Goal: Check status: Check status

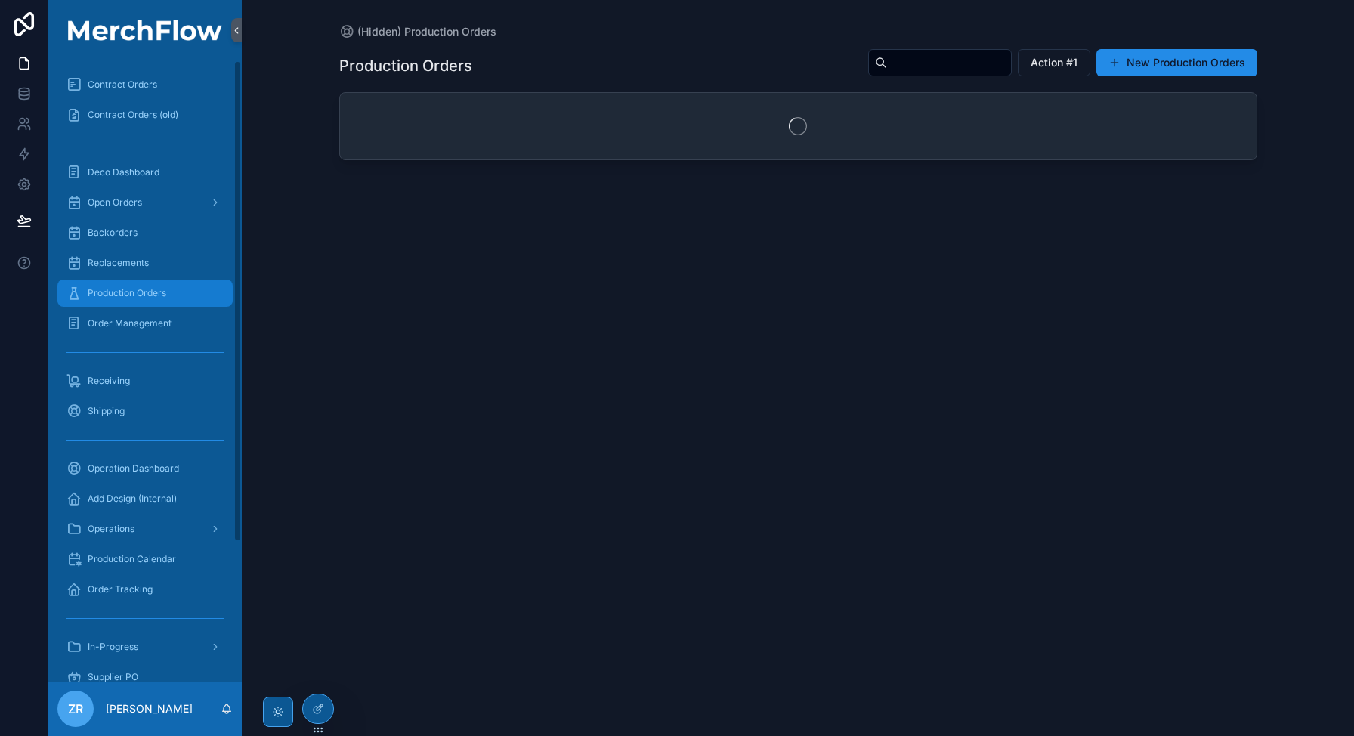
click at [128, 292] on span "Production Orders" at bounding box center [127, 293] width 79 height 12
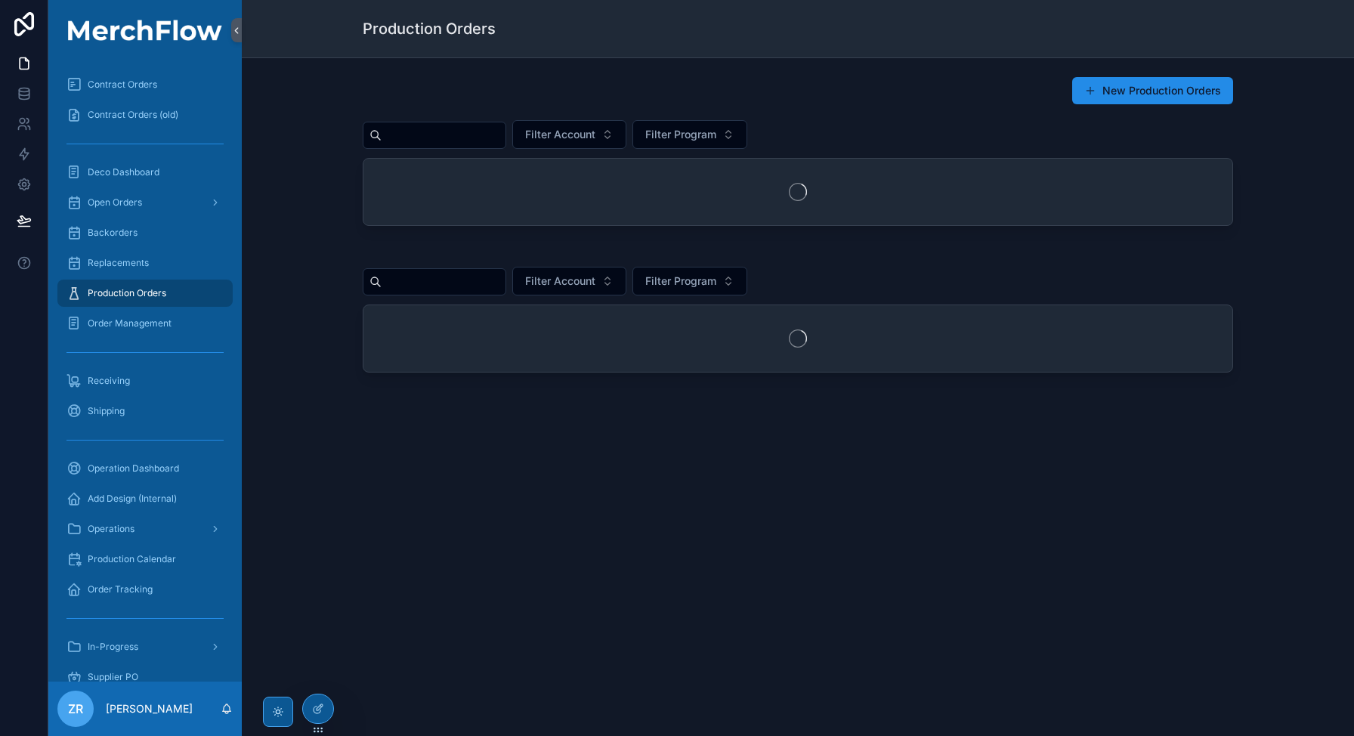
click at [450, 130] on input "scrollable content" at bounding box center [444, 135] width 124 height 21
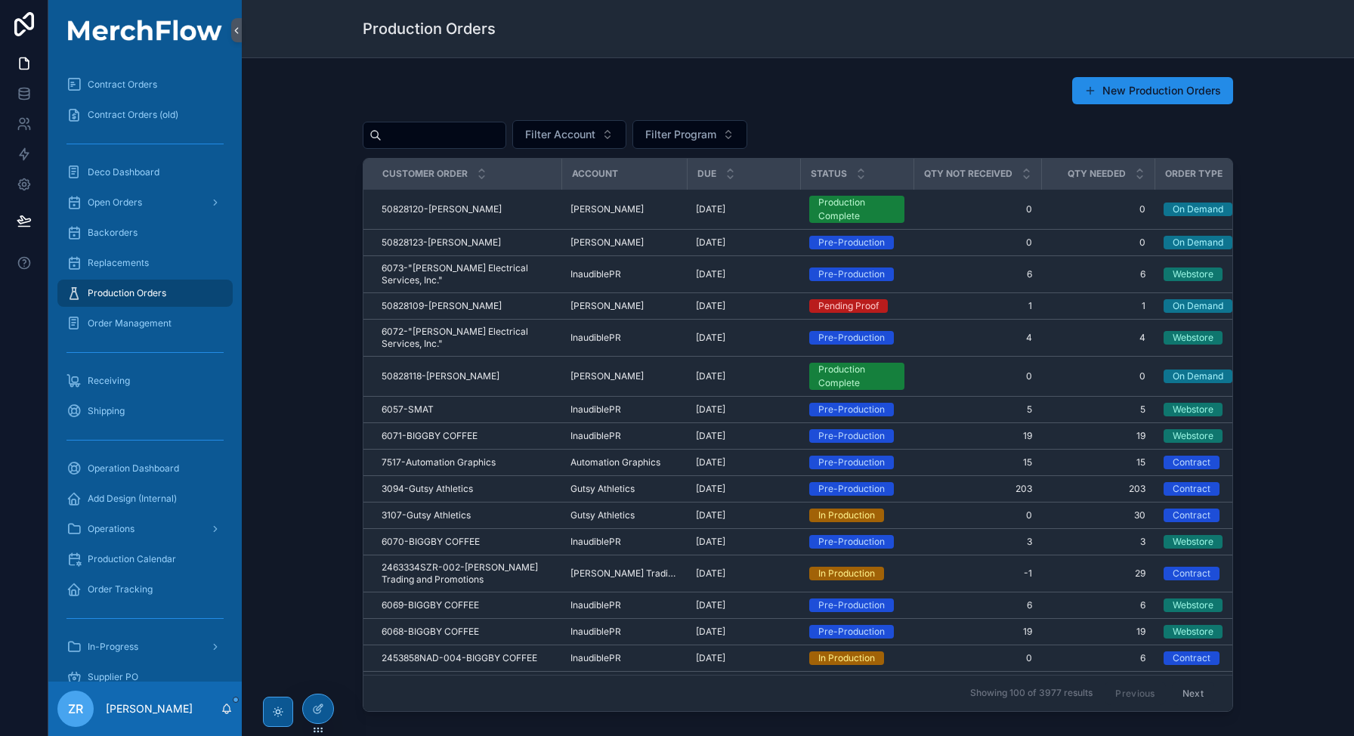
click at [436, 134] on input "scrollable content" at bounding box center [444, 135] width 124 height 21
paste input "**********"
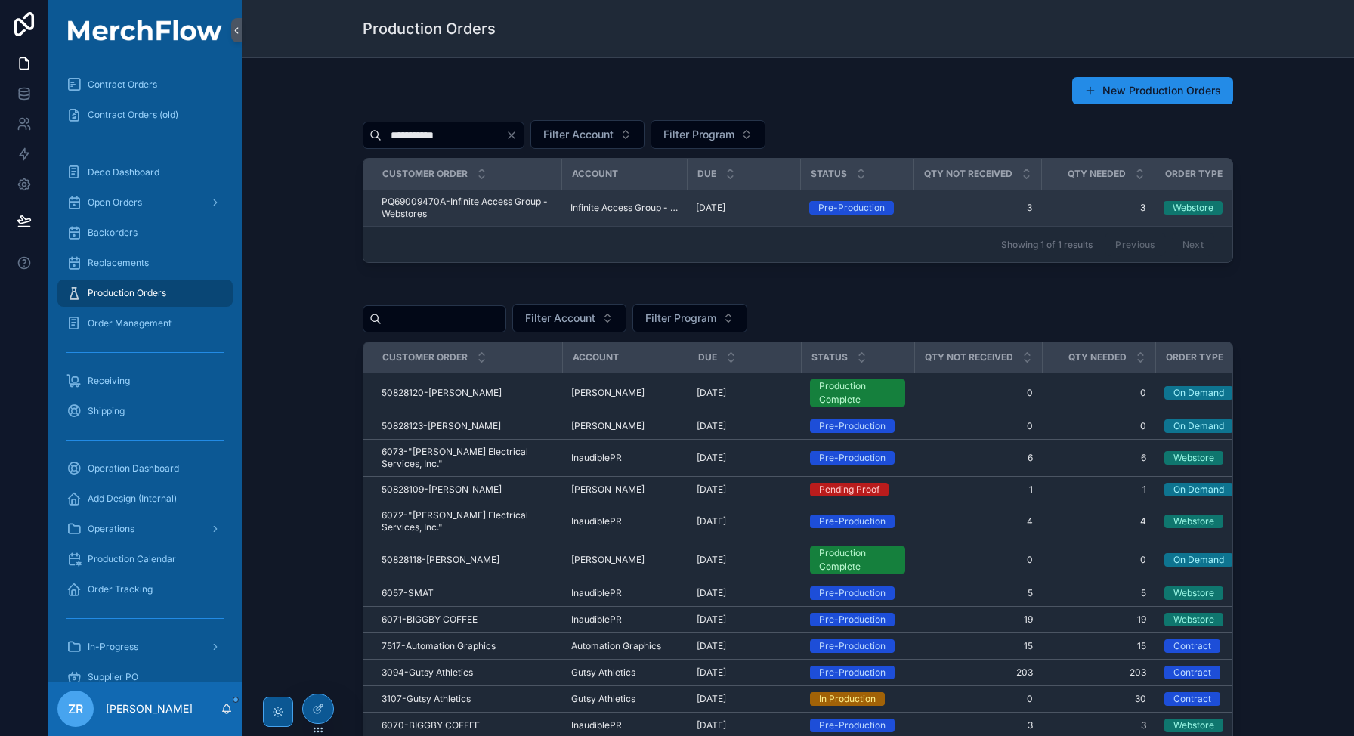
type input "**********"
click at [433, 202] on span "PQ69009470A-Infinite Access Group - Webstores" at bounding box center [467, 208] width 171 height 24
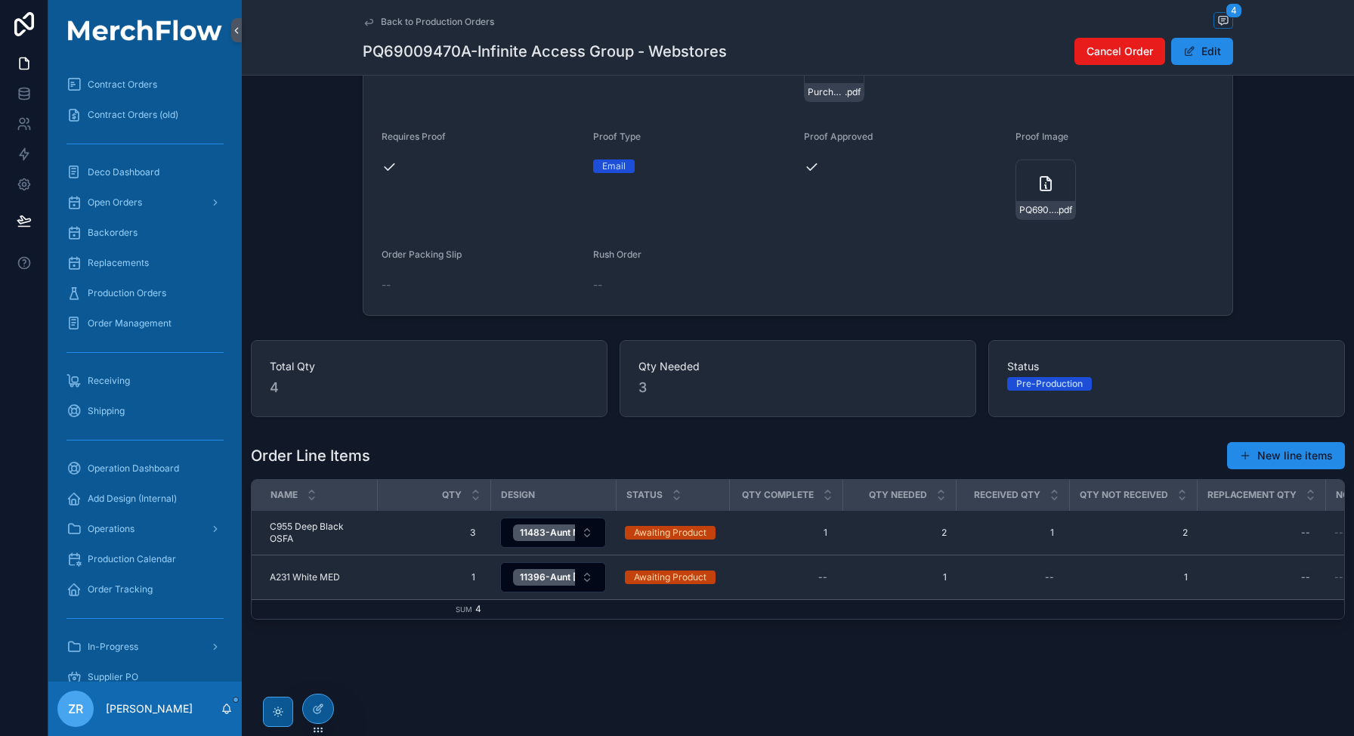
scroll to position [367, 0]
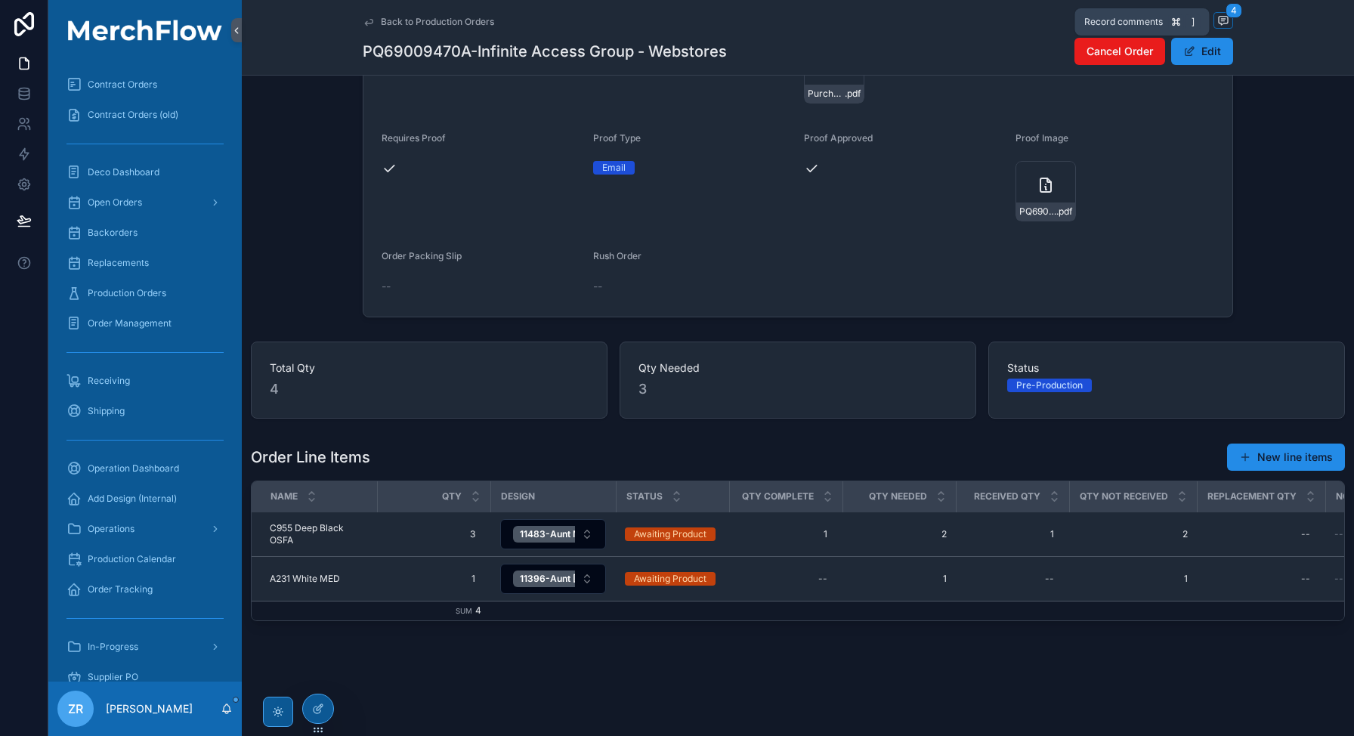
click at [1219, 17] on icon "scrollable content" at bounding box center [1223, 21] width 9 height 8
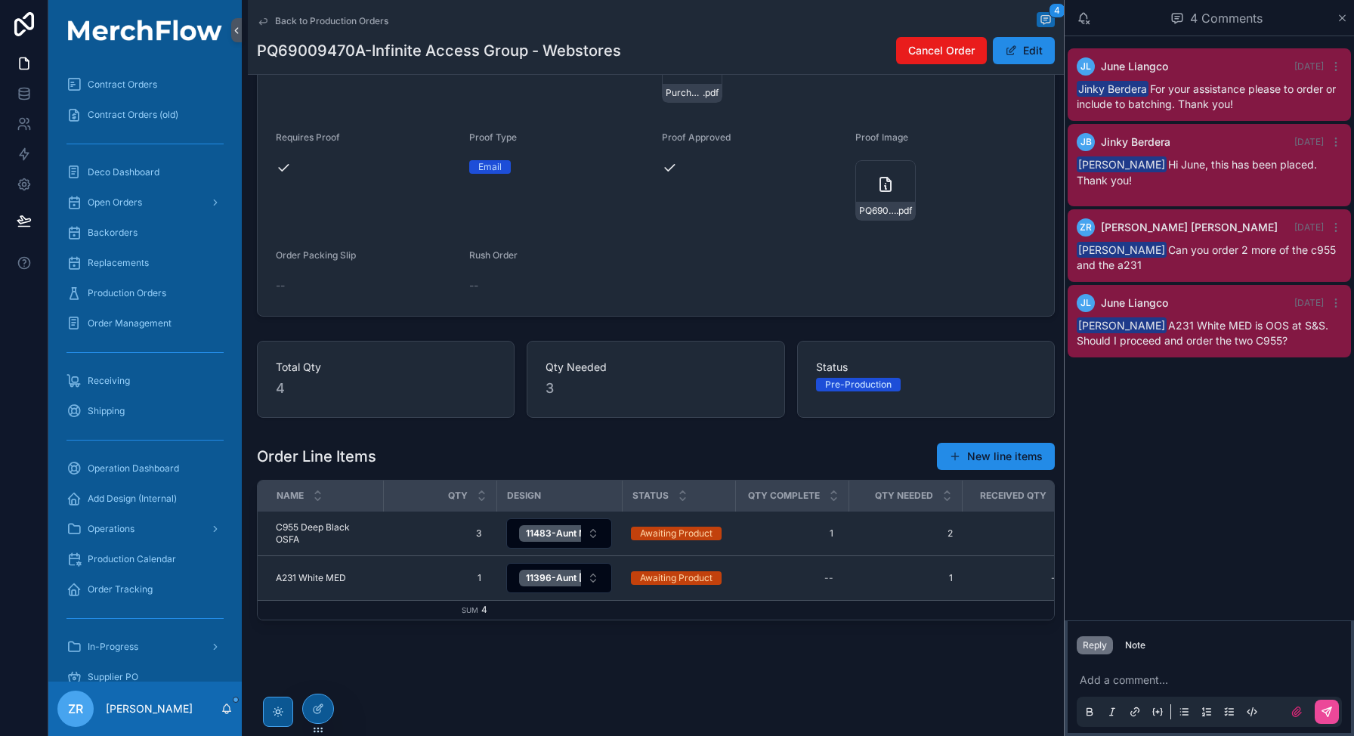
click at [1146, 325] on span "Zack Rood A231 White MED is OOS at S&S. Should I proceed and order the two C955?" at bounding box center [1203, 333] width 252 height 28
click at [1203, 326] on span "Zack Rood A231 White MED is OOS at S&S. Should I proceed and order the two C955?" at bounding box center [1203, 333] width 252 height 28
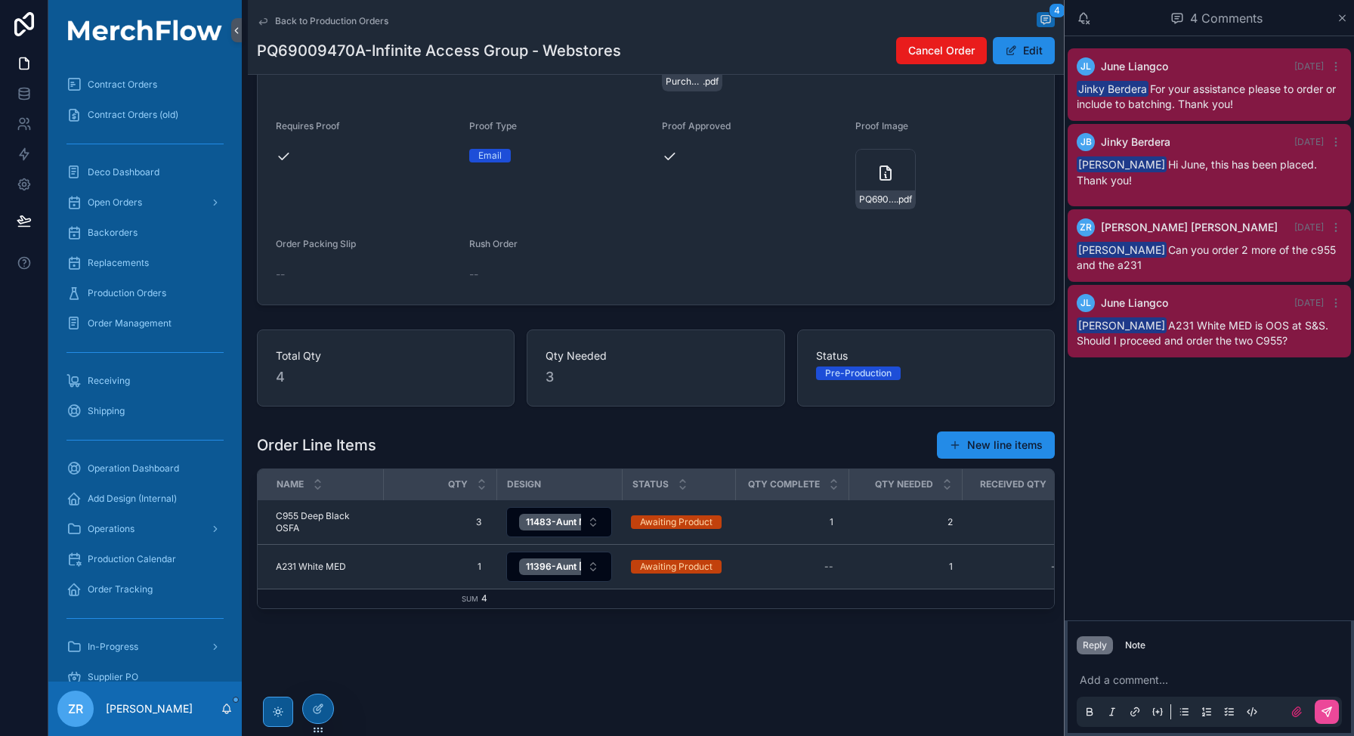
click at [331, 52] on h1 "PQ69009470A-Infinite Access Group - Webstores" at bounding box center [439, 50] width 364 height 21
copy h1 "PQ69009470A"
